Goal: Transaction & Acquisition: Obtain resource

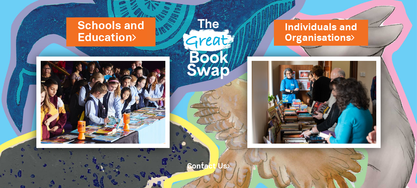
click at [103, 41] on link "Schools and Education" at bounding box center [111, 31] width 66 height 27
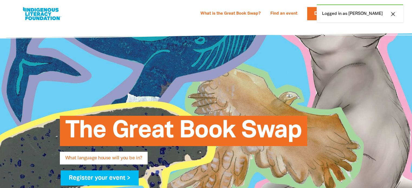
select select "high-school"
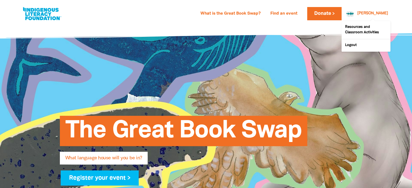
click at [383, 12] on link "[PERSON_NAME]" at bounding box center [373, 14] width 31 height 4
click at [359, 44] on link "Logout" at bounding box center [366, 45] width 49 height 12
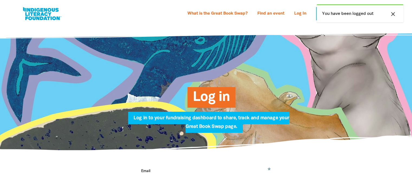
click at [397, 14] on button "close" at bounding box center [394, 14] width 10 height 7
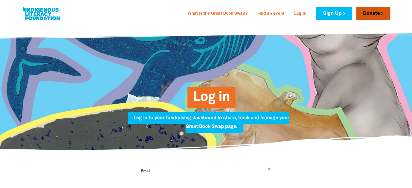
click at [376, 17] on link "Donate" at bounding box center [374, 13] width 34 height 13
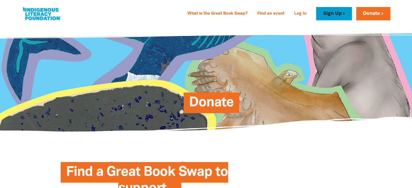
click at [336, 15] on link "Sign Up" at bounding box center [334, 13] width 36 height 13
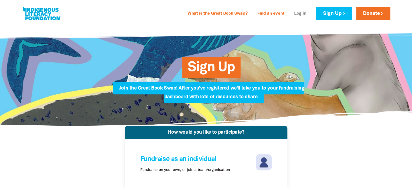
click at [302, 12] on link "Log In" at bounding box center [300, 13] width 19 height 9
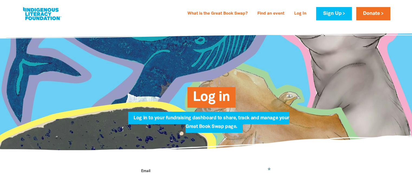
scroll to position [54, 0]
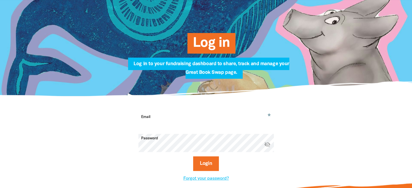
click at [157, 115] on input "Email" at bounding box center [207, 121] width 136 height 17
type input "[PERSON_NAME][EMAIL_ADDRESS][PERSON_NAME][DOMAIN_NAME]"
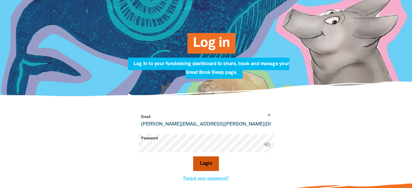
click at [213, 166] on button "Login" at bounding box center [206, 164] width 26 height 15
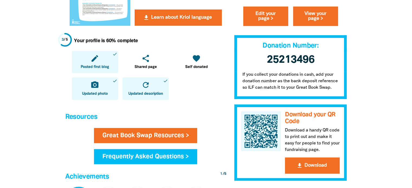
scroll to position [244, 0]
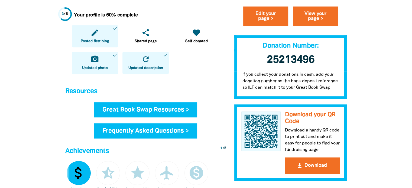
click at [138, 112] on link "Great Book Swap Resources >" at bounding box center [146, 109] width 104 height 15
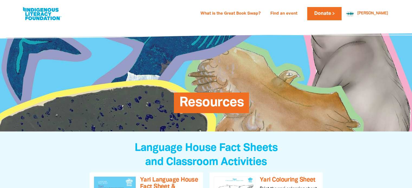
scroll to position [136, 0]
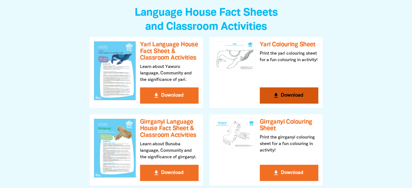
click at [287, 93] on button "get_app Download" at bounding box center [289, 96] width 59 height 16
click at [289, 95] on button "get_app Download" at bounding box center [289, 96] width 59 height 16
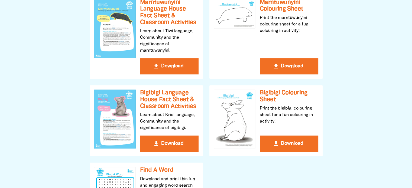
scroll to position [325, 0]
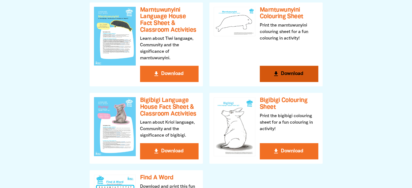
click at [283, 72] on button "get_app Download" at bounding box center [289, 74] width 59 height 16
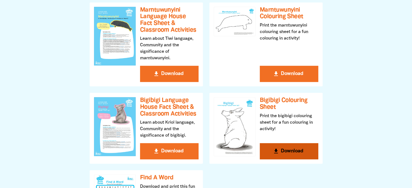
click at [286, 150] on button "get_app Download" at bounding box center [289, 151] width 59 height 16
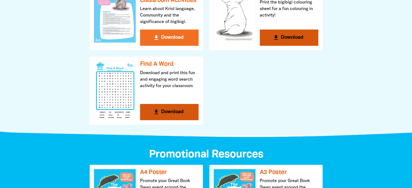
scroll to position [461, 0]
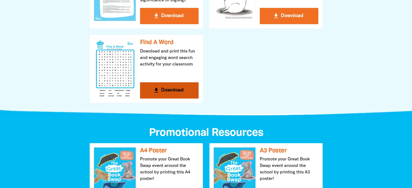
click at [163, 91] on button "get_app Download" at bounding box center [169, 90] width 59 height 16
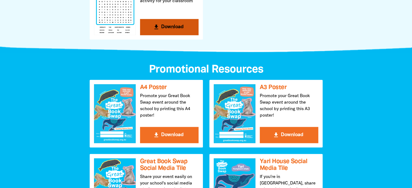
scroll to position [569, 0]
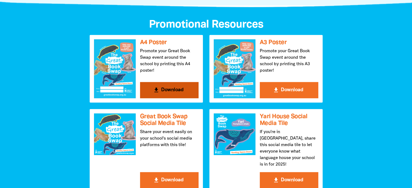
click at [170, 89] on button "get_app Download" at bounding box center [169, 90] width 59 height 16
